Goal: Information Seeking & Learning: Learn about a topic

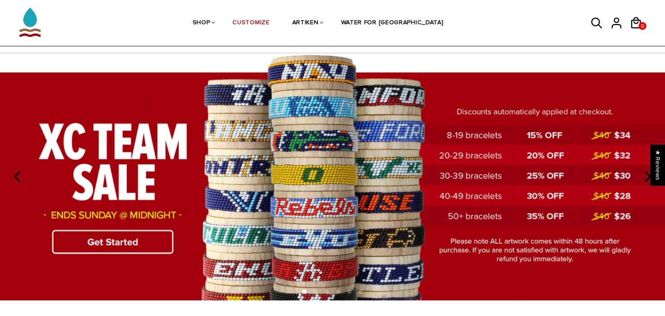
scroll to position [35, 0]
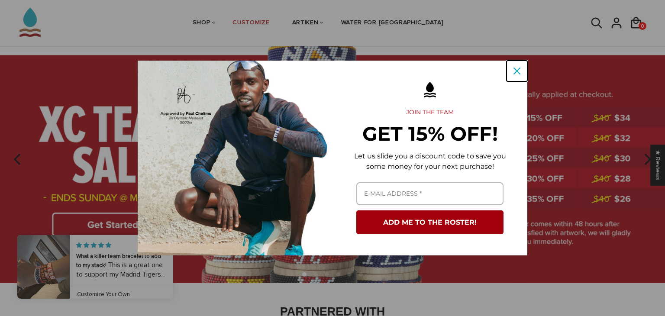
click at [517, 78] on button "Close" at bounding box center [517, 71] width 21 height 21
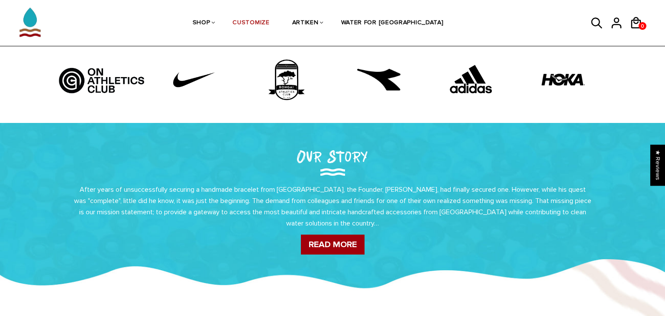
scroll to position [294, 0]
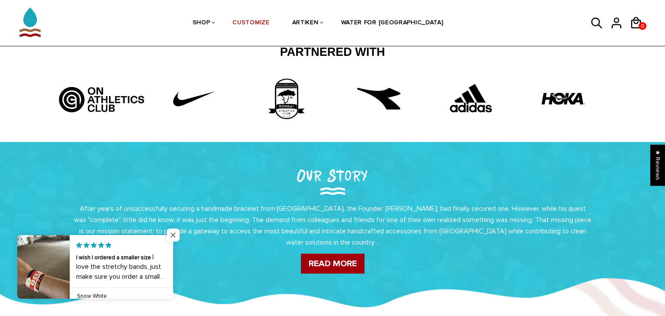
click at [170, 235] on span "Close popup widget" at bounding box center [173, 235] width 13 height 13
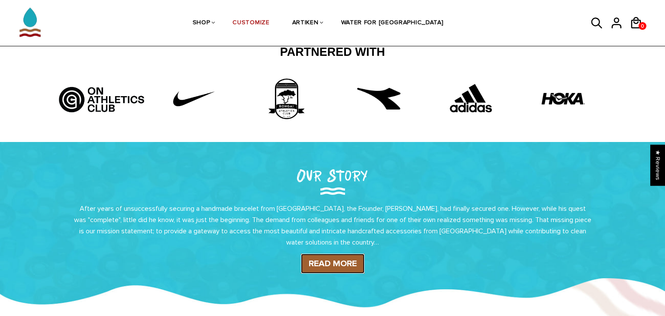
click at [334, 273] on link "READ MORE" at bounding box center [333, 264] width 64 height 20
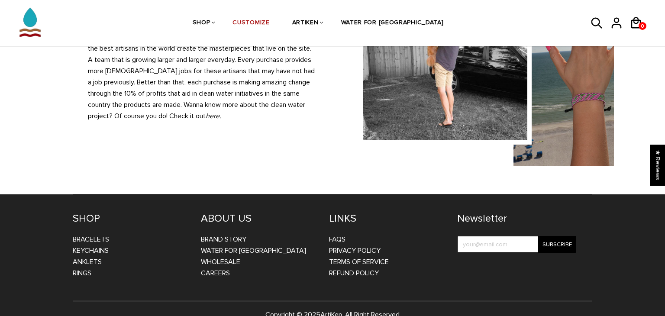
scroll to position [887, 0]
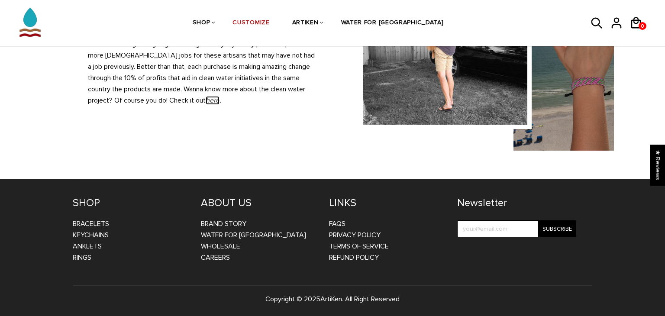
click at [206, 100] on em "here" at bounding box center [213, 100] width 14 height 9
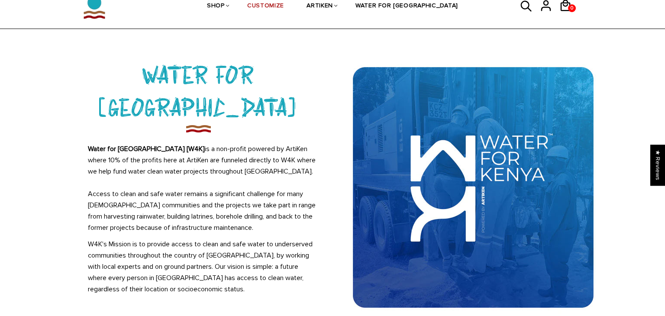
scroll to position [52, 0]
